Goal: Information Seeking & Learning: Check status

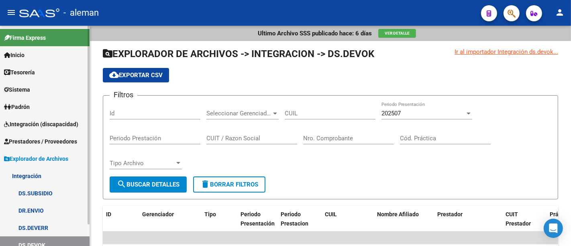
click at [61, 138] on span "Prestadores / Proveedores" at bounding box center [40, 141] width 73 height 9
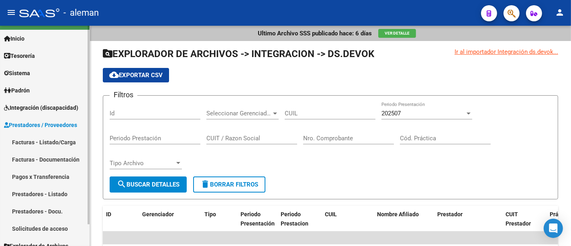
scroll to position [24, 0]
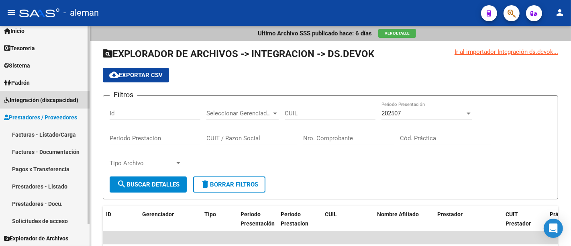
click at [42, 91] on link "Integración (discapacidad)" at bounding box center [44, 99] width 89 height 17
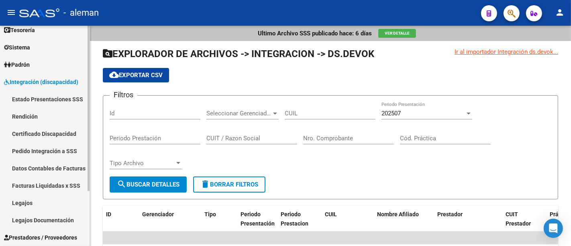
scroll to position [59, 0]
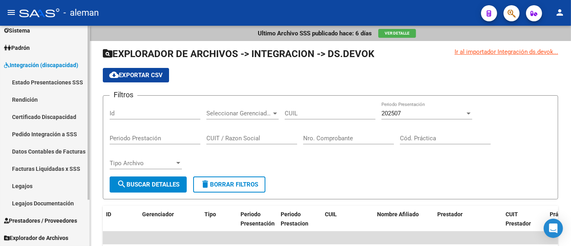
click at [47, 187] on link "Legajos" at bounding box center [44, 185] width 89 height 17
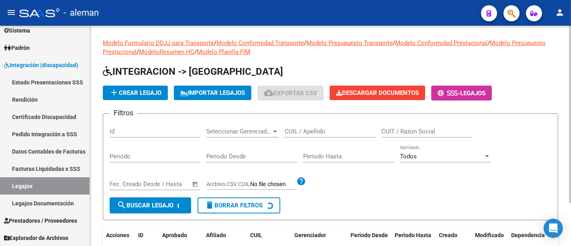
click at [311, 130] on input "CUIL / Apellido" at bounding box center [329, 131] width 91 height 7
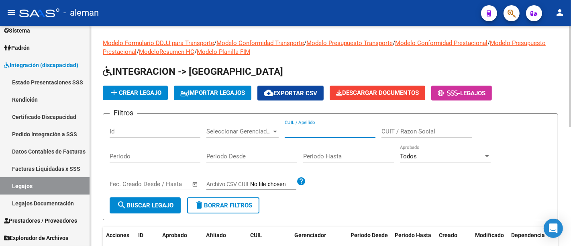
paste input "[PERSON_NAME]"
click at [305, 132] on input "[PERSON_NAME]" at bounding box center [329, 131] width 91 height 7
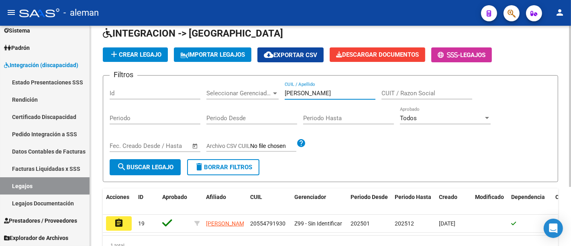
scroll to position [81, 0]
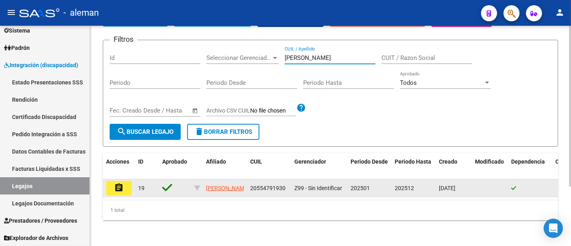
type input "[PERSON_NAME]"
click at [116, 183] on mat-icon "assignment" at bounding box center [119, 188] width 10 height 10
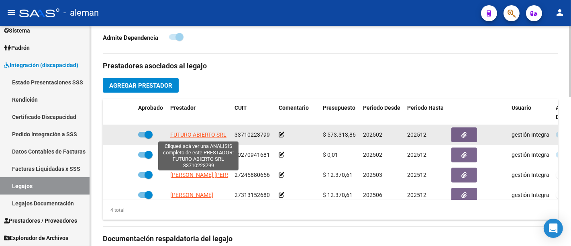
click at [205, 134] on span "FUTURO ABIERTO SRL" at bounding box center [198, 134] width 56 height 6
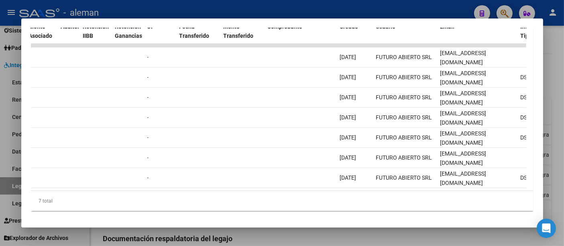
scroll to position [0, 94]
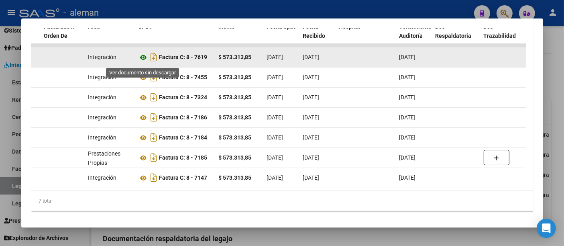
click at [142, 58] on icon at bounding box center [143, 58] width 10 height 10
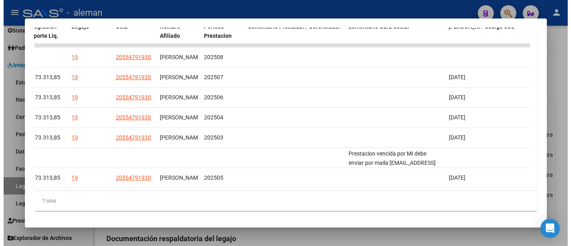
scroll to position [0, 0]
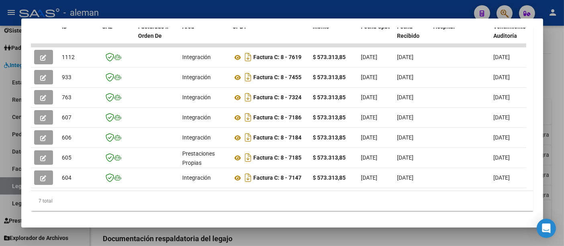
click at [550, 60] on div at bounding box center [282, 123] width 564 height 246
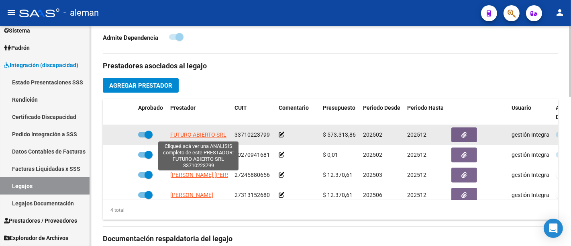
click at [209, 132] on span "FUTURO ABIERTO SRL" at bounding box center [198, 134] width 56 height 6
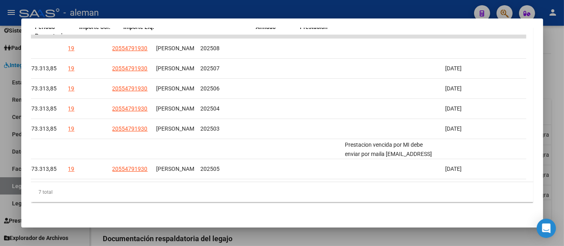
scroll to position [0, 1056]
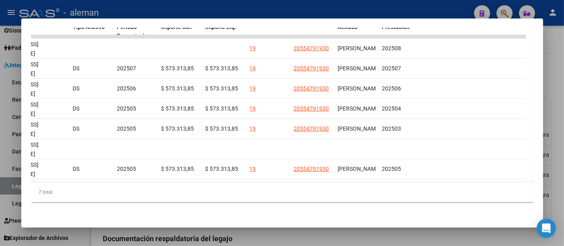
click at [552, 55] on div at bounding box center [282, 123] width 564 height 246
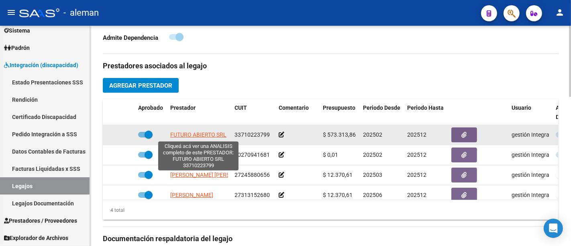
click at [198, 133] on span "FUTURO ABIERTO SRL" at bounding box center [198, 134] width 56 height 6
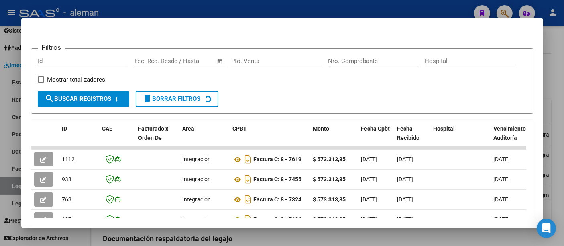
scroll to position [134, 0]
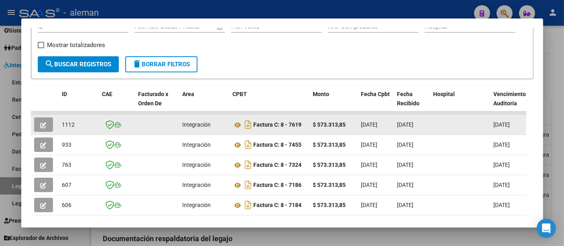
click at [49, 125] on button "button" at bounding box center [43, 124] width 19 height 14
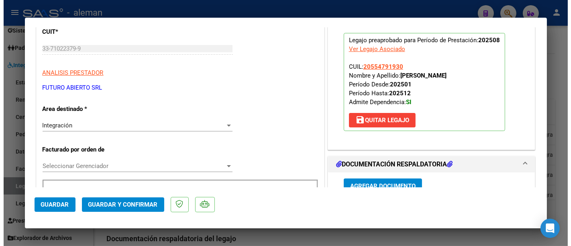
scroll to position [223, 0]
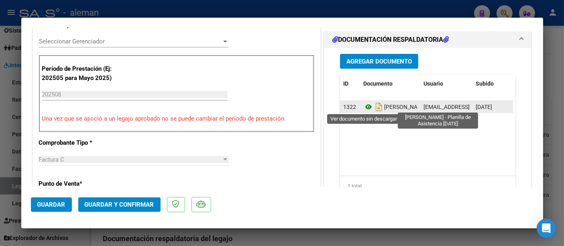
click at [365, 108] on icon at bounding box center [368, 107] width 10 height 10
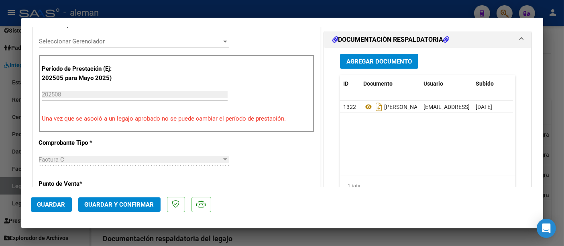
click at [551, 81] on div at bounding box center [282, 123] width 564 height 246
type input "$ 0,00"
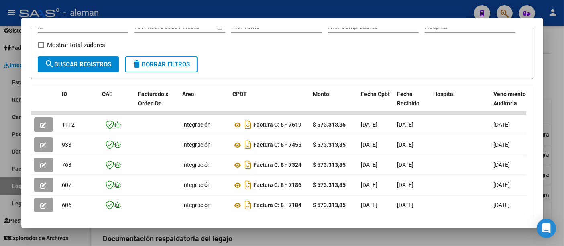
click at [555, 63] on div at bounding box center [282, 123] width 564 height 246
